Goal: Task Accomplishment & Management: Complete application form

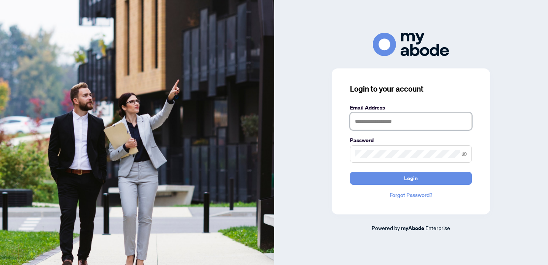
click at [375, 120] on input "text" at bounding box center [411, 122] width 122 height 18
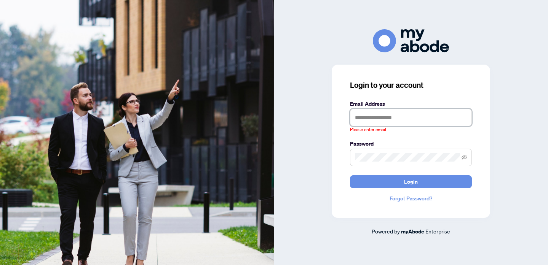
type input "**********"
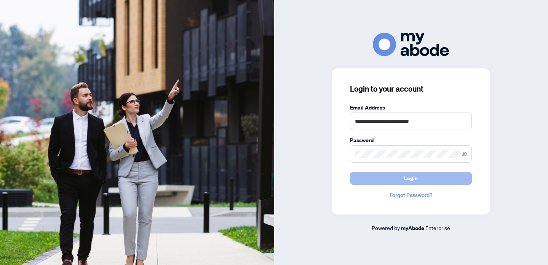
click at [388, 180] on button "Login" at bounding box center [411, 178] width 122 height 13
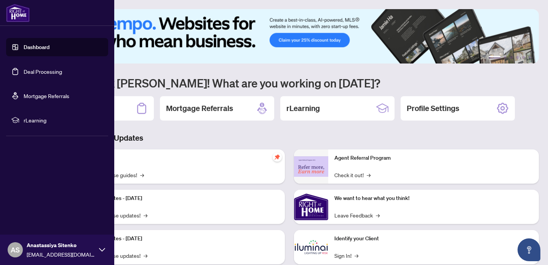
click at [32, 74] on link "Deal Processing" at bounding box center [43, 71] width 38 height 7
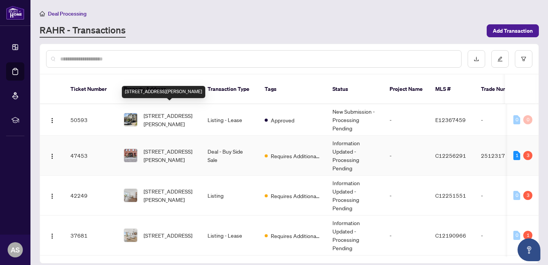
click at [162, 147] on span "[STREET_ADDRESS][PERSON_NAME]" at bounding box center [170, 155] width 52 height 17
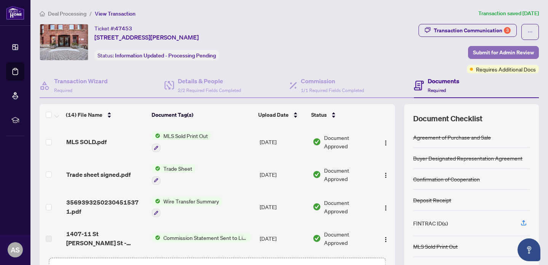
click at [492, 54] on span "Submit for Admin Review" at bounding box center [503, 52] width 61 height 12
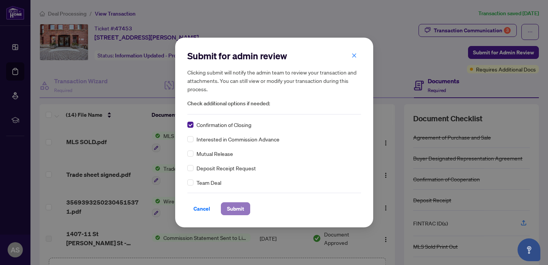
click at [225, 212] on button "Submit" at bounding box center [235, 209] width 29 height 13
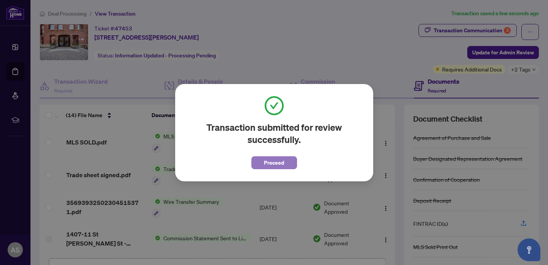
click at [289, 157] on button "Proceed" at bounding box center [274, 162] width 46 height 13
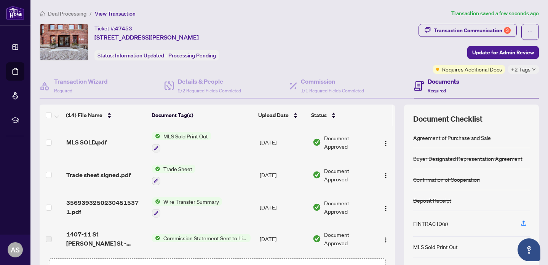
click at [469, 70] on span "Requires Additional Docs" at bounding box center [472, 69] width 60 height 8
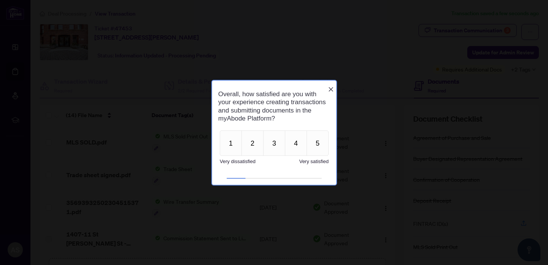
click at [331, 87] on icon "Close button" at bounding box center [330, 89] width 5 height 5
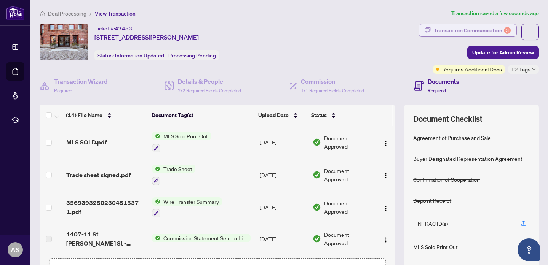
click at [464, 27] on div "Transaction Communication 3" at bounding box center [472, 30] width 77 height 12
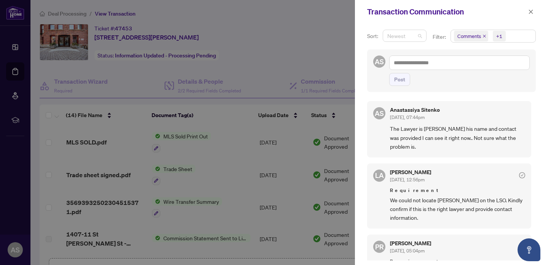
click at [416, 38] on span "Newest" at bounding box center [404, 35] width 35 height 11
click at [457, 52] on div "AS Post" at bounding box center [451, 70] width 169 height 43
click at [414, 37] on span "Newest" at bounding box center [404, 35] width 35 height 11
click at [466, 36] on span "Comments" at bounding box center [469, 36] width 24 height 8
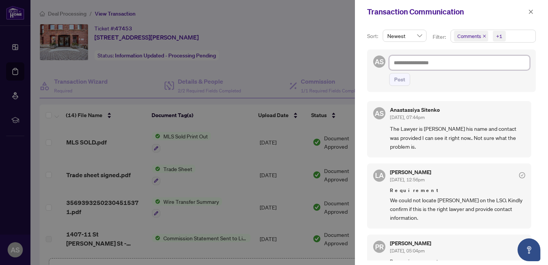
click at [429, 57] on textarea at bounding box center [459, 63] width 140 height 14
click at [533, 10] on button "button" at bounding box center [531, 11] width 10 height 9
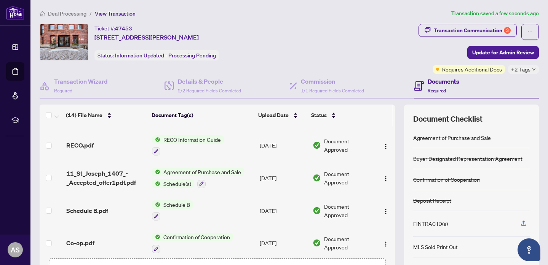
scroll to position [322, 0]
